Goal: Task Accomplishment & Management: Use online tool/utility

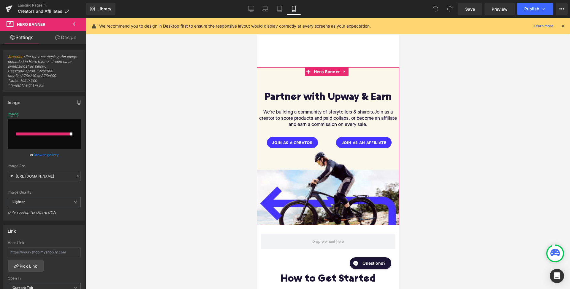
click at [311, 182] on div at bounding box center [327, 146] width 142 height 158
click at [51, 136] on input "file" at bounding box center [44, 134] width 73 height 30
click at [77, 24] on icon at bounding box center [75, 24] width 5 height 4
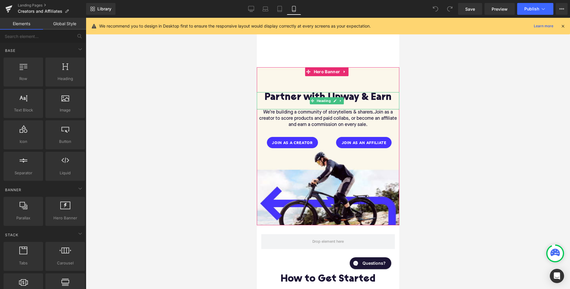
click at [324, 94] on h1 "Partner with Upway & Earn" at bounding box center [327, 97] width 142 height 11
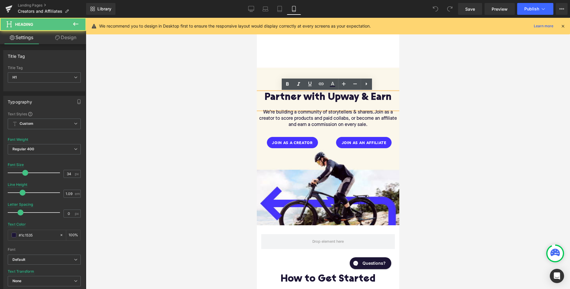
click at [328, 71] on div at bounding box center [327, 146] width 142 height 158
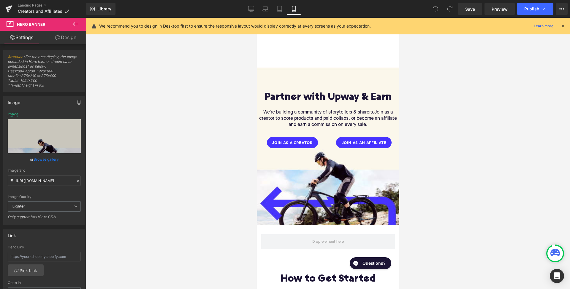
click at [328, 76] on div "Partner with Upway & Earn Heading We’re building a community of storytellers & …" at bounding box center [327, 146] width 142 height 158
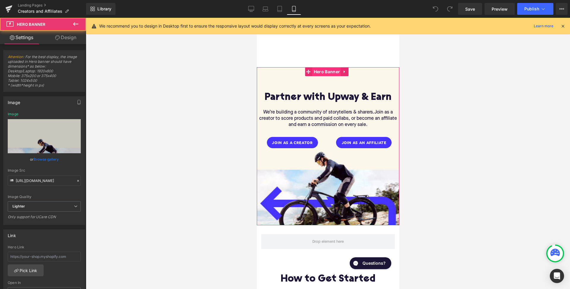
click at [328, 71] on span "Hero Banner" at bounding box center [326, 71] width 29 height 9
click at [328, 74] on span "Hero Banner" at bounding box center [326, 72] width 29 height 9
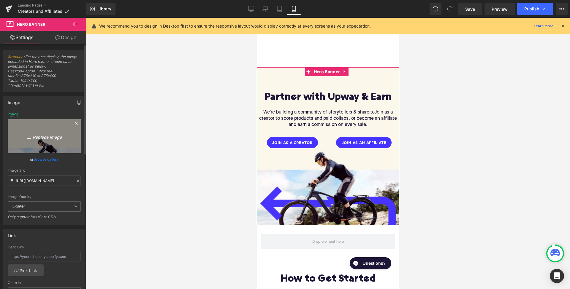
click at [47, 137] on icon "Replace Image" at bounding box center [43, 136] width 47 height 7
type input "C:\fakepath\11.jpg"
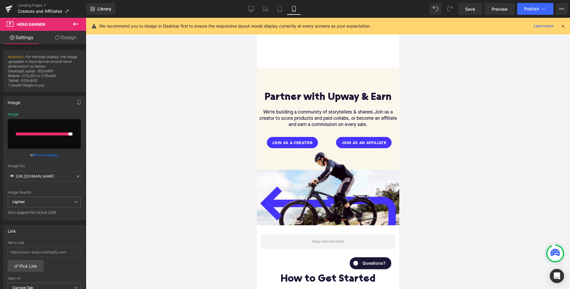
type input "[URL][DOMAIN_NAME]"
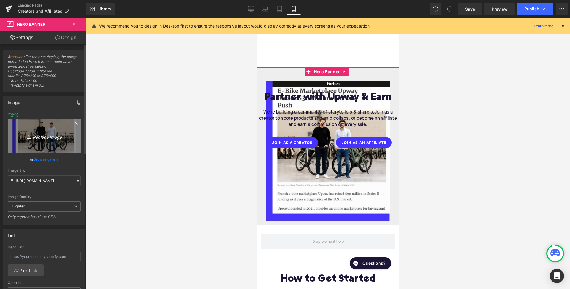
click at [46, 136] on icon "Replace Image" at bounding box center [43, 136] width 47 height 7
type input "C:\fakepath\Slice 11.png"
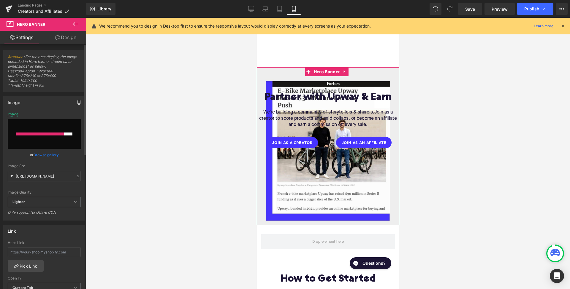
click at [78, 101] on icon "button" at bounding box center [79, 102] width 3 height 4
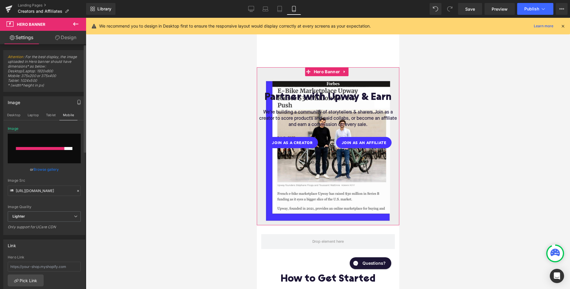
click at [77, 102] on icon "button" at bounding box center [79, 102] width 5 height 5
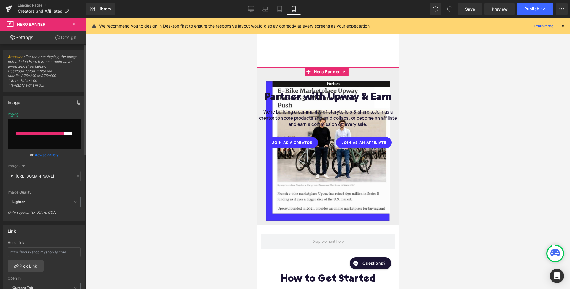
click at [48, 156] on link "Browse gallery" at bounding box center [46, 155] width 25 height 10
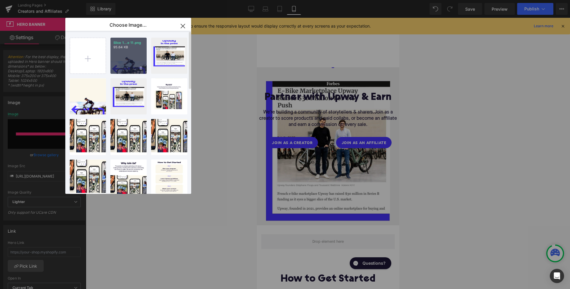
click at [131, 55] on div "Slice 1...e 11.png 95.64 KB" at bounding box center [128, 56] width 36 height 36
type input "[URL][DOMAIN_NAME]"
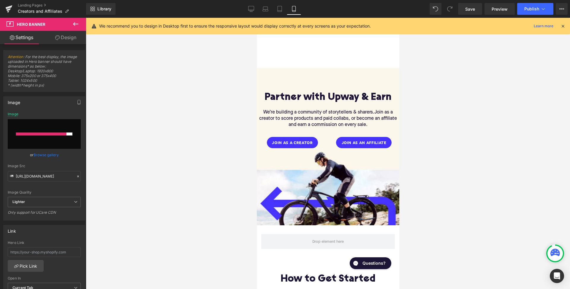
click at [76, 25] on icon at bounding box center [75, 23] width 7 height 7
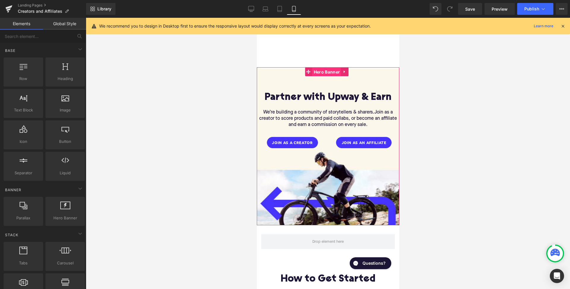
click at [330, 74] on span "Hero Banner" at bounding box center [326, 72] width 29 height 9
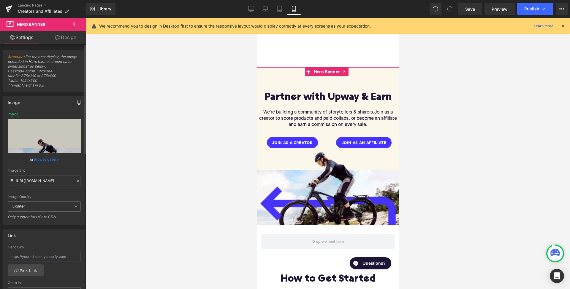
click at [78, 102] on icon "button" at bounding box center [79, 102] width 3 height 4
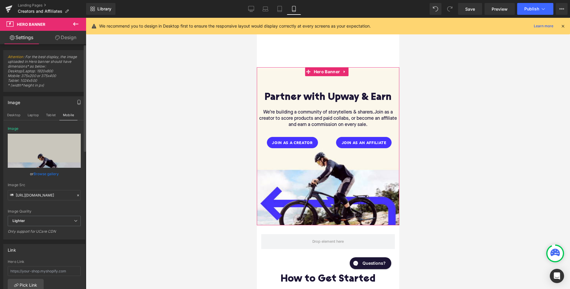
click at [47, 174] on link "Browse gallery" at bounding box center [46, 174] width 25 height 10
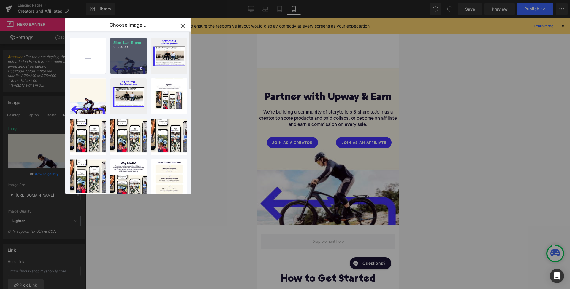
click at [131, 50] on div "Slice 1...e 11.png 95.64 KB" at bounding box center [128, 56] width 36 height 36
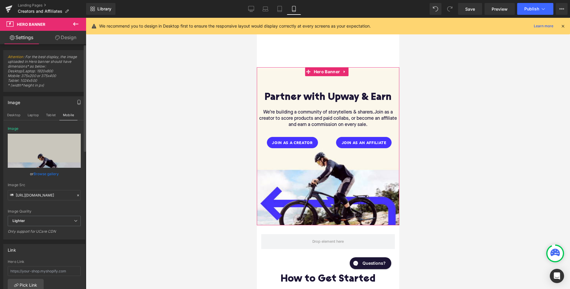
click at [47, 175] on link "Browse gallery" at bounding box center [46, 174] width 25 height 10
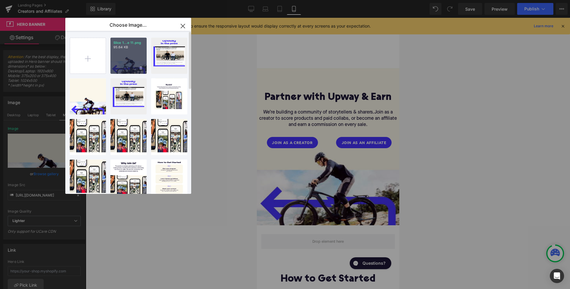
click at [126, 53] on div "Slice 1...e 11.png 95.64 KB" at bounding box center [128, 56] width 36 height 36
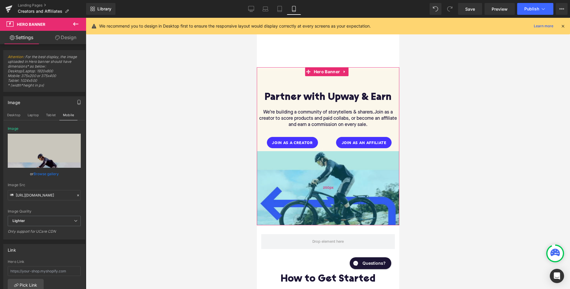
click at [337, 196] on div "250px" at bounding box center [327, 188] width 142 height 74
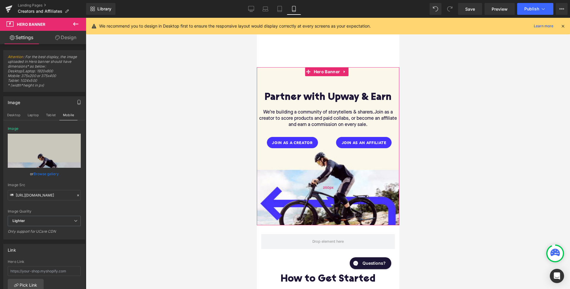
click at [335, 186] on div "250px" at bounding box center [327, 188] width 142 height 74
click at [42, 174] on link "Browse gallery" at bounding box center [46, 174] width 25 height 10
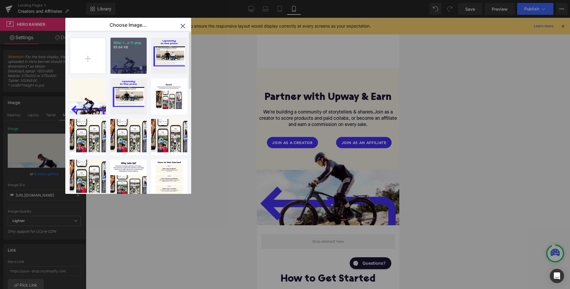
click at [133, 59] on div "Slice 1...e 11.png 95.64 KB" at bounding box center [128, 56] width 36 height 36
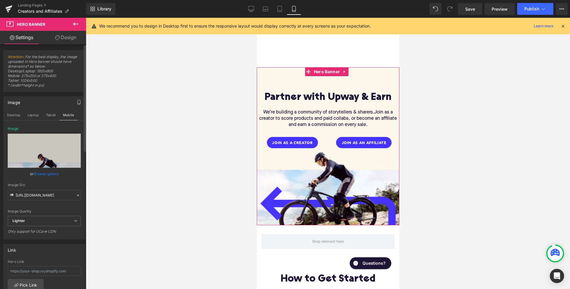
click at [40, 175] on link "Browse gallery" at bounding box center [46, 174] width 25 height 10
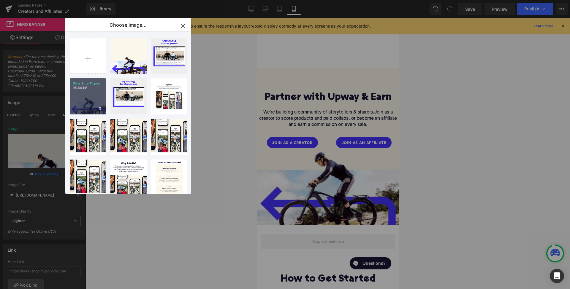
click at [91, 96] on div "Slice 1...e 11.png 95.64 KB" at bounding box center [88, 96] width 36 height 36
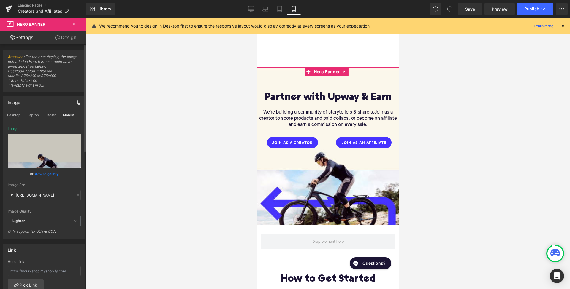
click at [37, 173] on link "Browse gallery" at bounding box center [46, 174] width 25 height 10
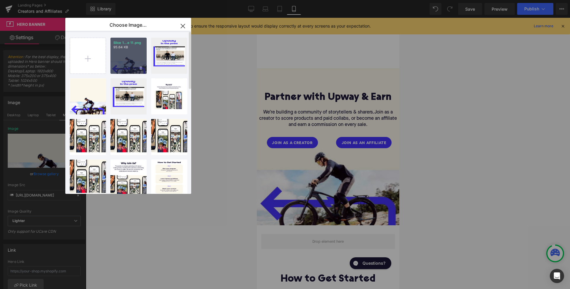
click at [127, 58] on div "Slice 1...e 11.png 95.64 KB" at bounding box center [128, 56] width 36 height 36
type input "[URL][DOMAIN_NAME]"
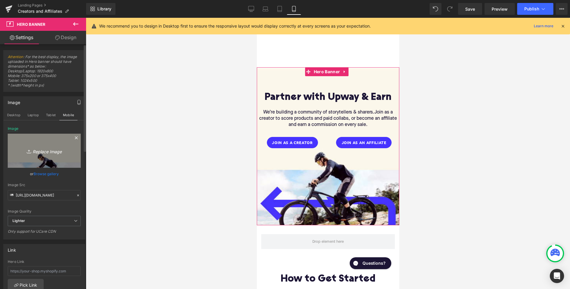
click at [45, 152] on icon "Replace Image" at bounding box center [43, 150] width 47 height 7
type input "C:\fakepath\Slice 11.png"
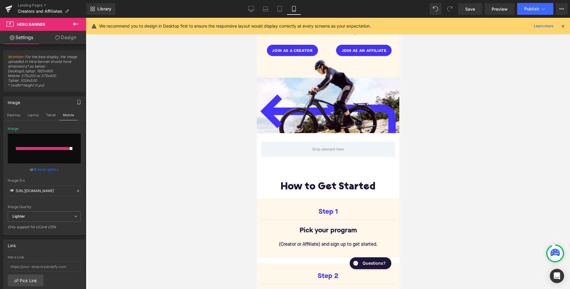
scroll to position [86, 0]
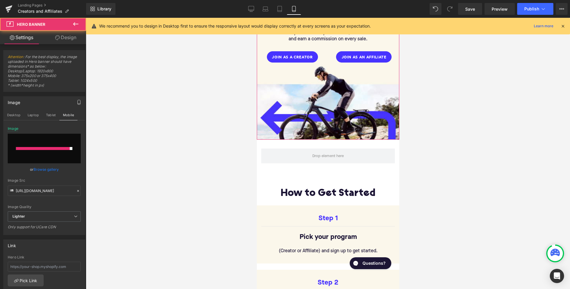
click at [307, 107] on div "Partner with Upway & Earn Heading We’re building a community of storytellers & …" at bounding box center [327, 61] width 142 height 158
click at [78, 25] on icon at bounding box center [75, 23] width 7 height 7
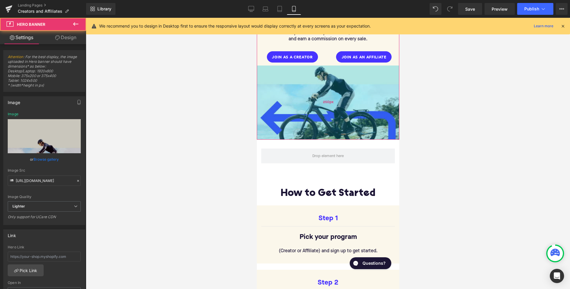
click at [325, 96] on div "250px" at bounding box center [327, 103] width 142 height 74
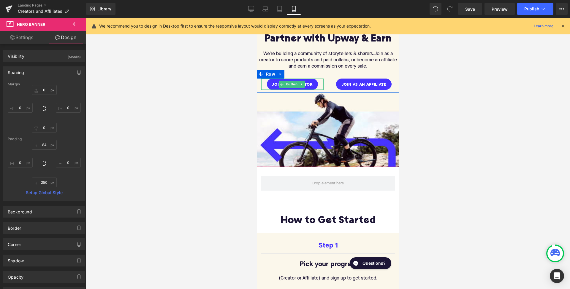
scroll to position [6, 0]
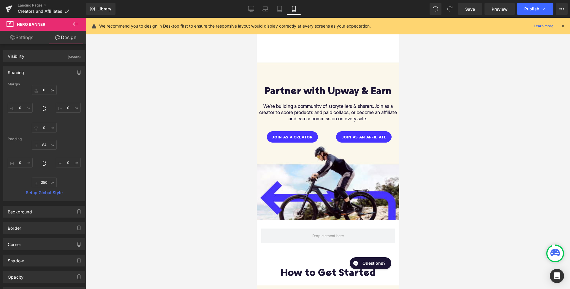
click at [314, 87] on h1 "Partner with Upway & Earn" at bounding box center [327, 92] width 142 height 11
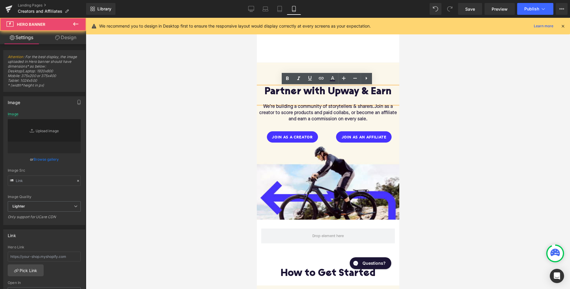
type input "[URL][DOMAIN_NAME]"
click at [322, 62] on div at bounding box center [327, 141] width 142 height 158
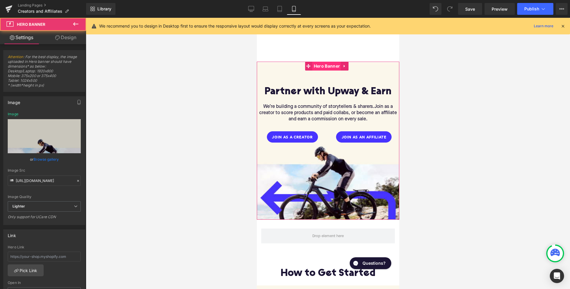
click at [322, 67] on div "Partner with Upway & Earn Heading We’re building a community of storytellers & …" at bounding box center [327, 141] width 142 height 158
click at [323, 67] on span "Hero Banner" at bounding box center [326, 66] width 29 height 9
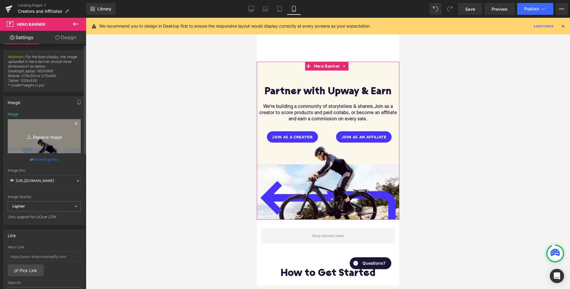
click at [39, 139] on icon "Replace Image" at bounding box center [43, 136] width 47 height 7
type input "C:\fakepath\Slice 11.png"
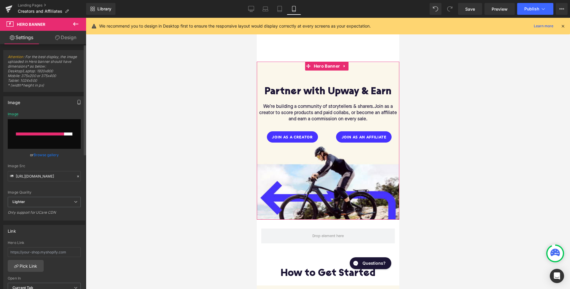
click at [77, 102] on icon "button" at bounding box center [79, 102] width 5 height 5
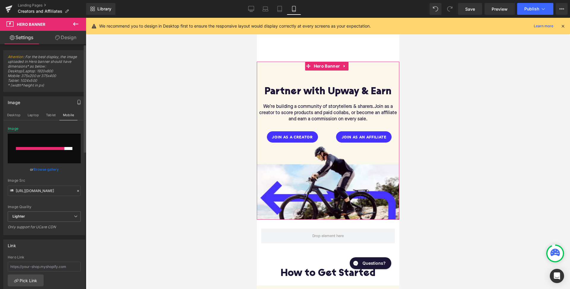
click at [77, 103] on icon "button" at bounding box center [79, 102] width 5 height 5
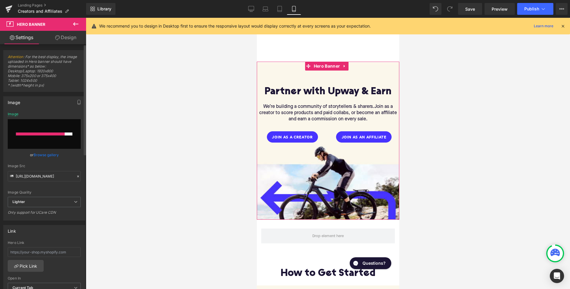
click at [53, 152] on link "Browse gallery" at bounding box center [46, 155] width 25 height 10
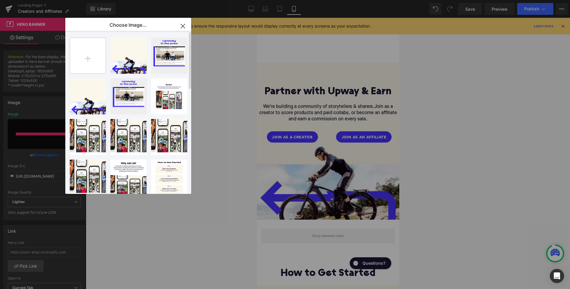
click at [96, 61] on input "file" at bounding box center [88, 56] width 36 height 36
type input "C:\fakepath\Slice 11.png"
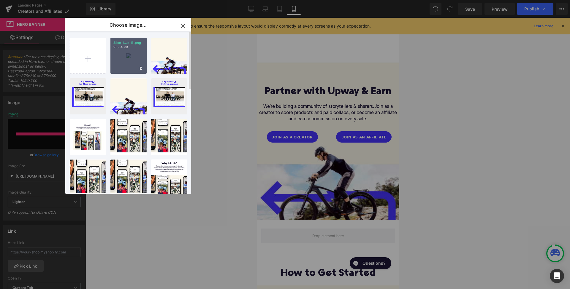
click at [129, 58] on div "Slice 1...e 11.png 95.64 KB" at bounding box center [128, 56] width 36 height 36
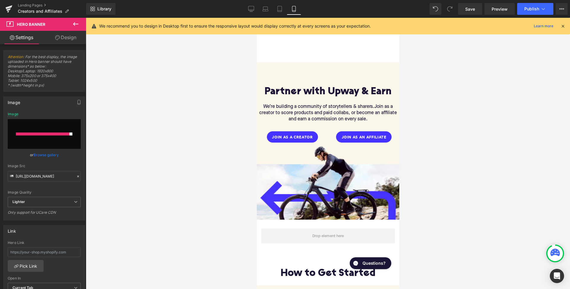
click at [74, 23] on icon at bounding box center [75, 23] width 7 height 7
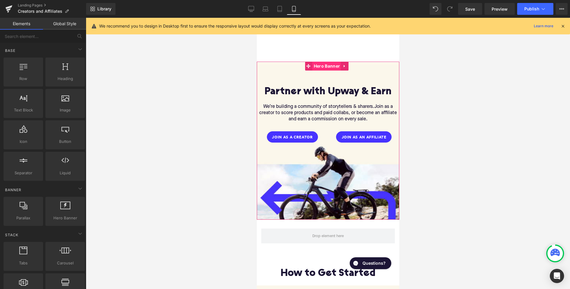
click at [323, 67] on span "Hero Banner" at bounding box center [326, 66] width 29 height 9
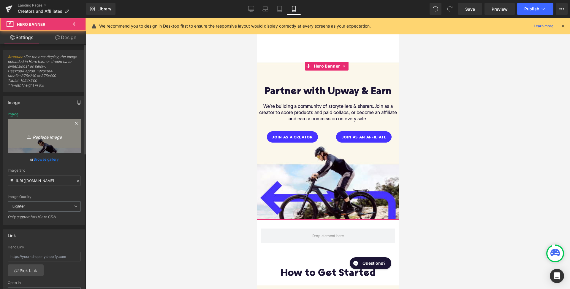
click at [39, 138] on icon "Replace Image" at bounding box center [43, 136] width 47 height 7
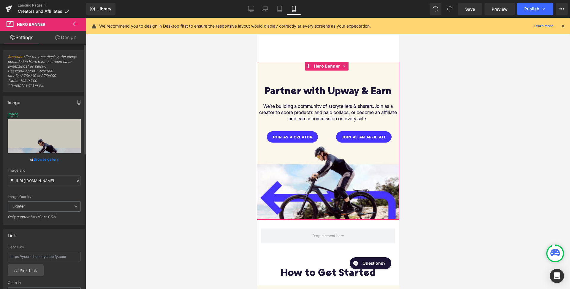
click at [45, 160] on link "Browse gallery" at bounding box center [46, 159] width 25 height 10
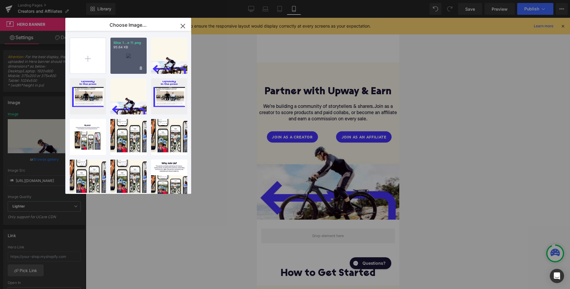
click at [130, 52] on div "Slice 1...e 11.png 95.64 KB" at bounding box center [128, 56] width 36 height 36
type input "[URL][DOMAIN_NAME]"
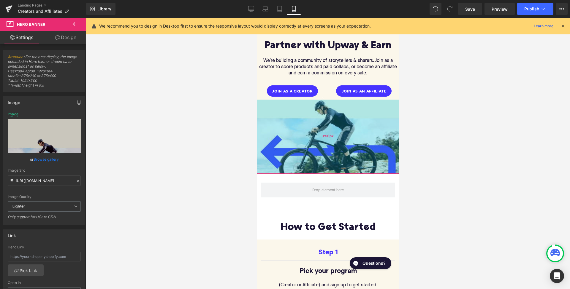
scroll to position [55, 0]
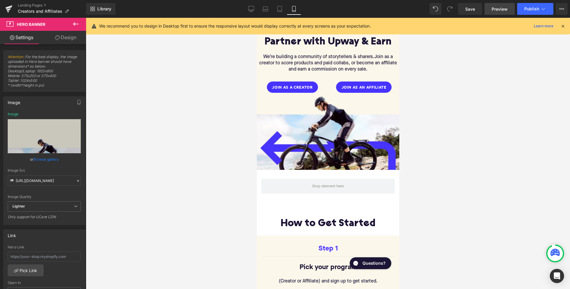
click at [501, 7] on span "Preview" at bounding box center [499, 9] width 16 height 6
